Goal: Task Accomplishment & Management: Manage account settings

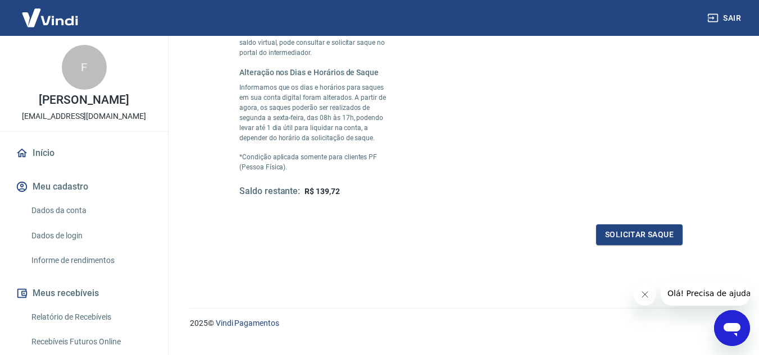
scroll to position [325, 0]
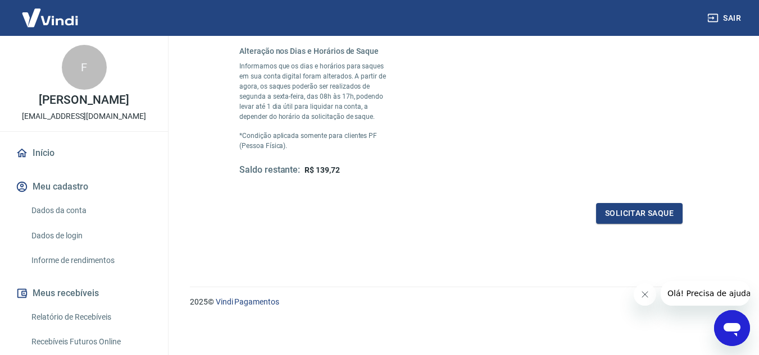
click at [81, 180] on button "Meu cadastro" at bounding box center [83, 187] width 141 height 25
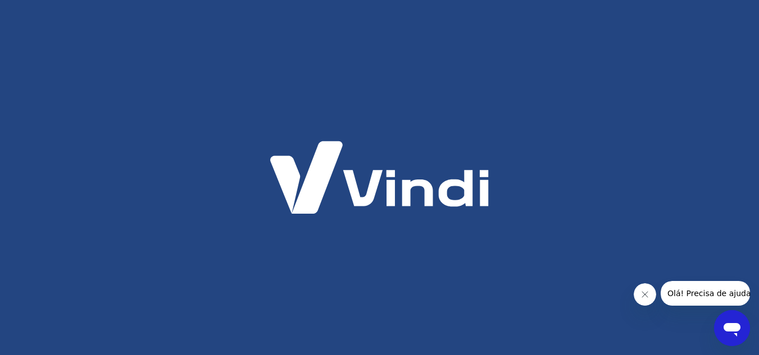
scroll to position [0, 0]
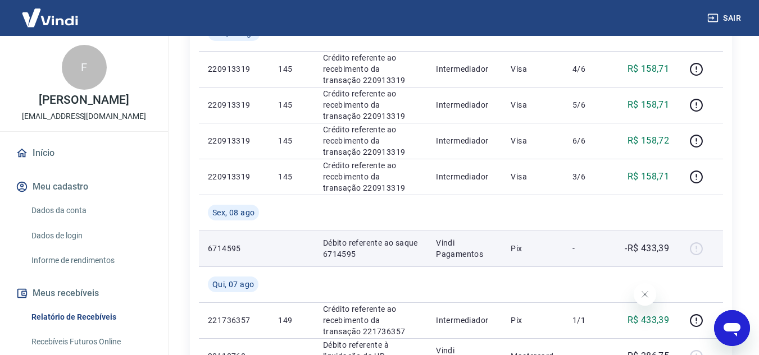
scroll to position [225, 0]
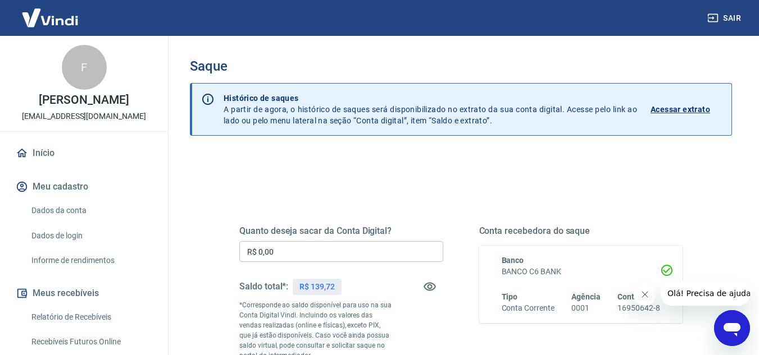
click at [690, 106] on p "Acessar extrato" at bounding box center [680, 109] width 60 height 11
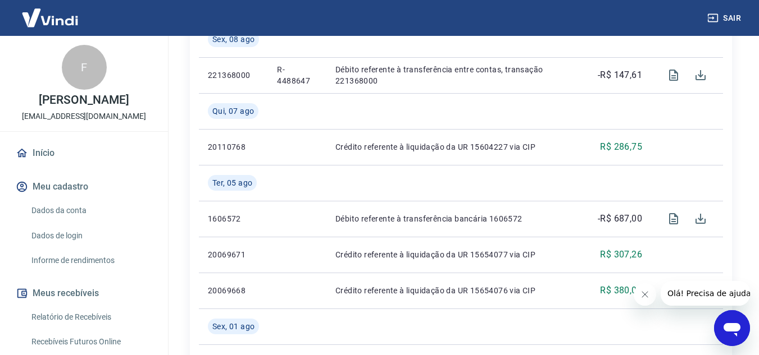
scroll to position [337, 0]
